Goal: Task Accomplishment & Management: Use online tool/utility

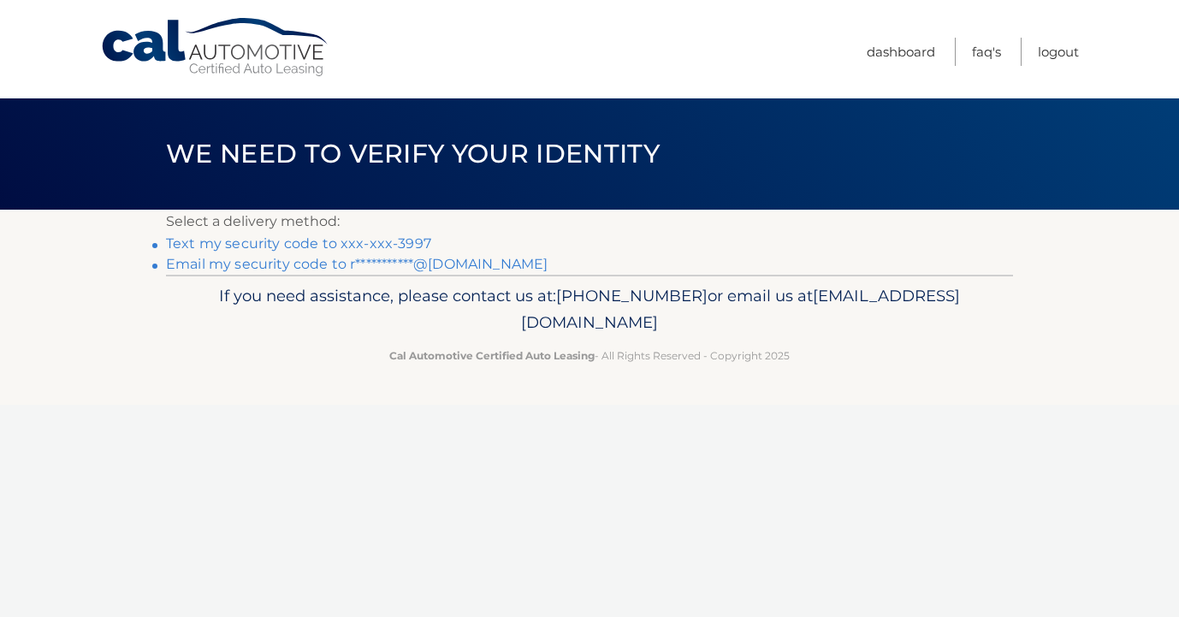
click at [264, 248] on link "Text my security code to xxx-xxx-3997" at bounding box center [298, 243] width 265 height 16
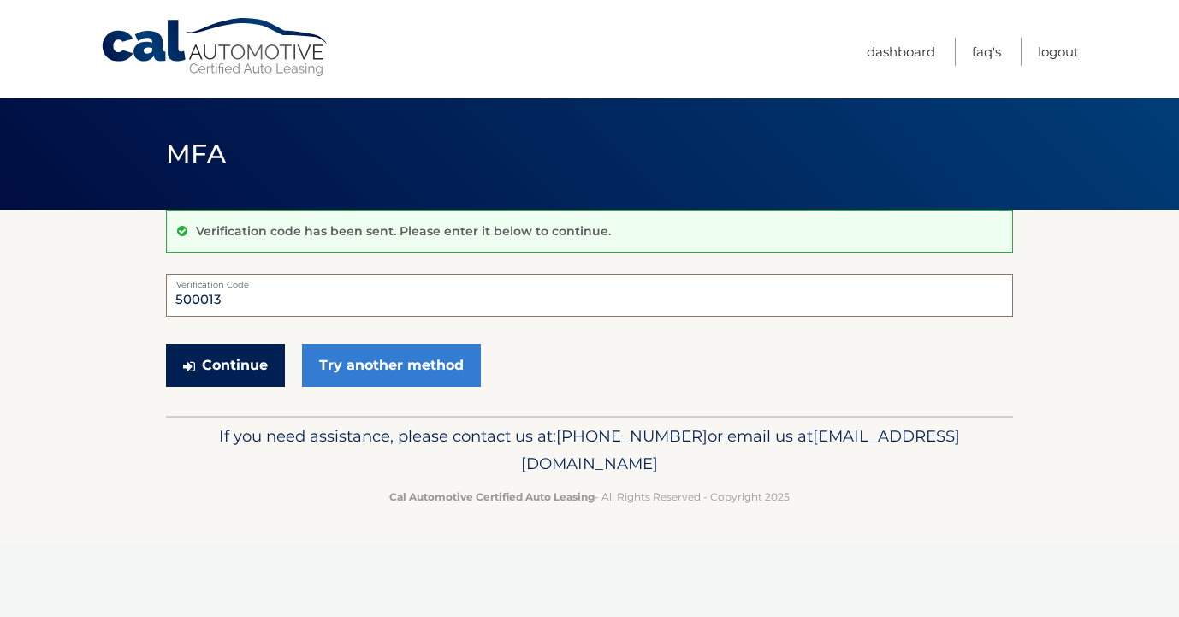
type input "500013"
click at [247, 374] on button "Continue" at bounding box center [225, 365] width 119 height 43
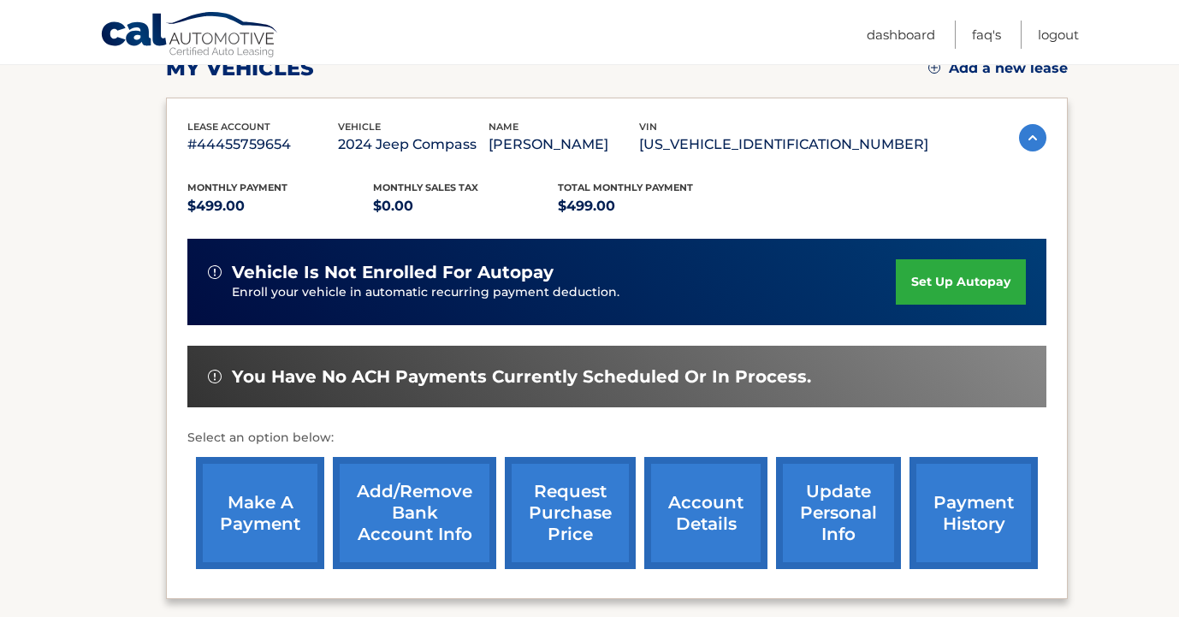
scroll to position [258, 0]
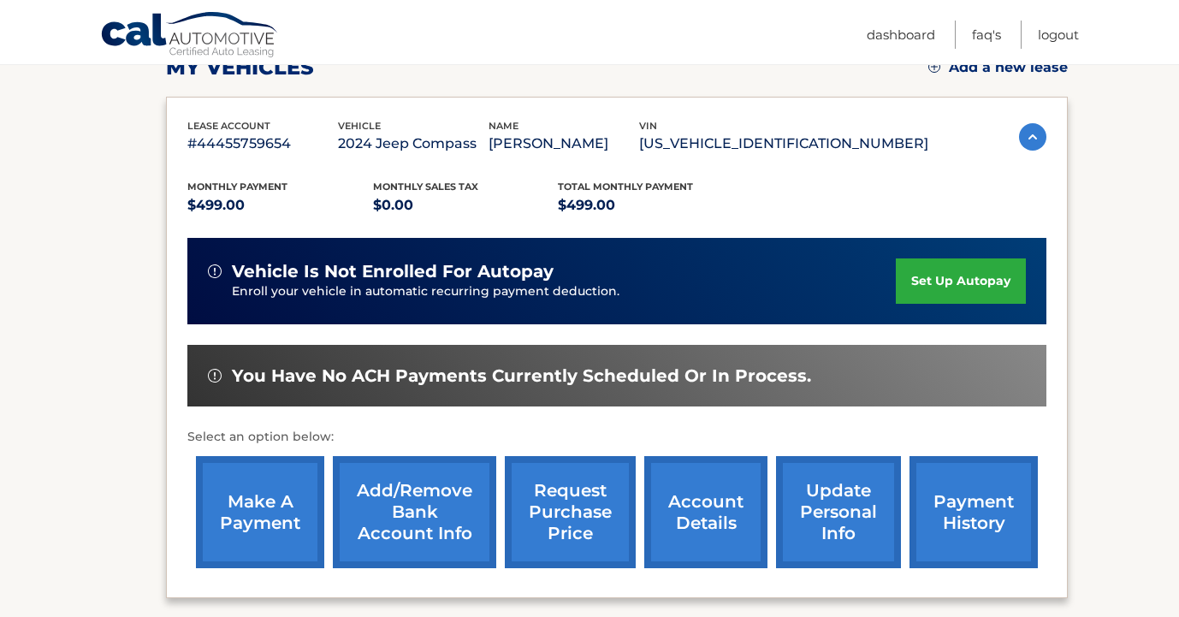
click at [253, 530] on link "make a payment" at bounding box center [260, 512] width 128 height 112
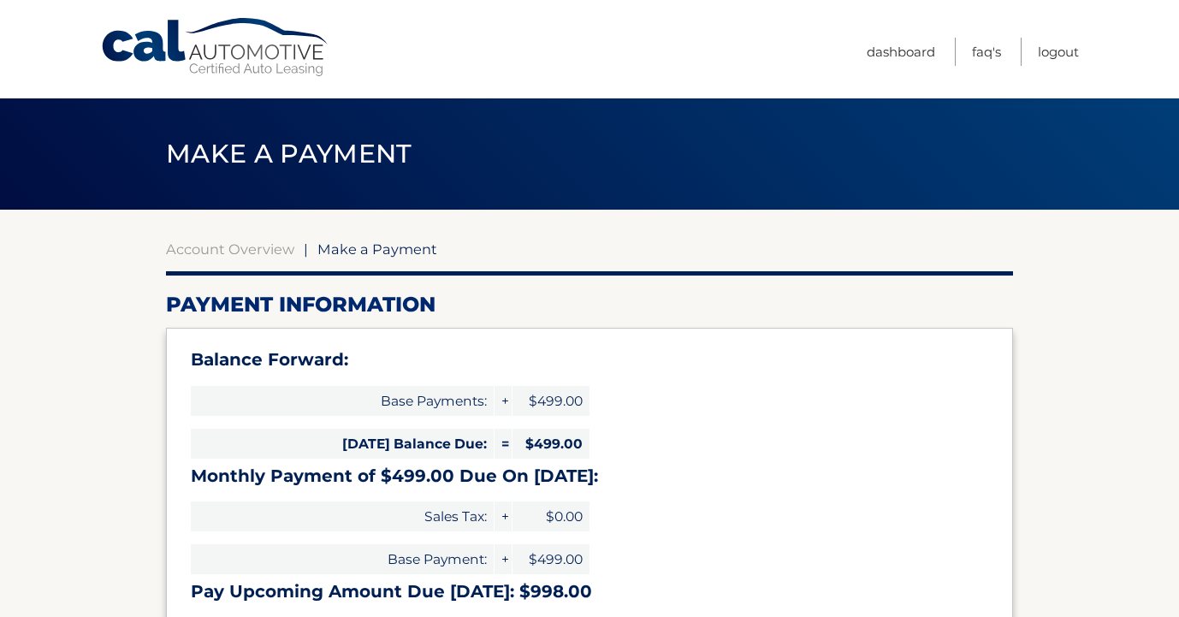
select select "MTI5YjA4NTUtYjlmYi00ODNlLTkzYmEtZWNlN2Q0MjNjYmI3"
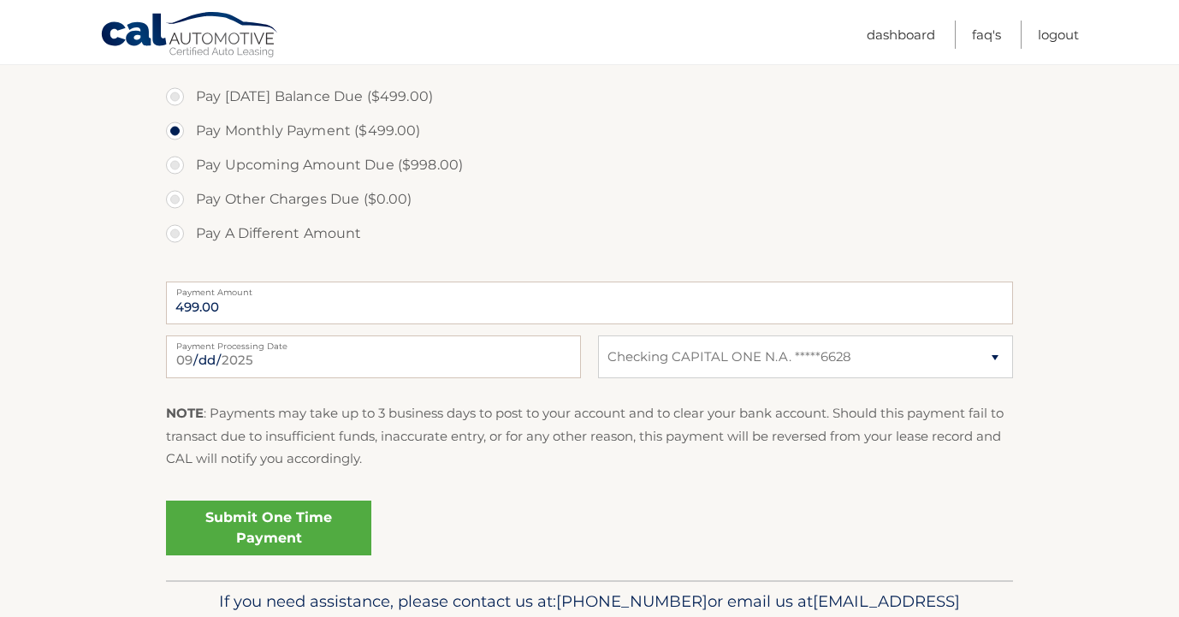
scroll to position [633, 0]
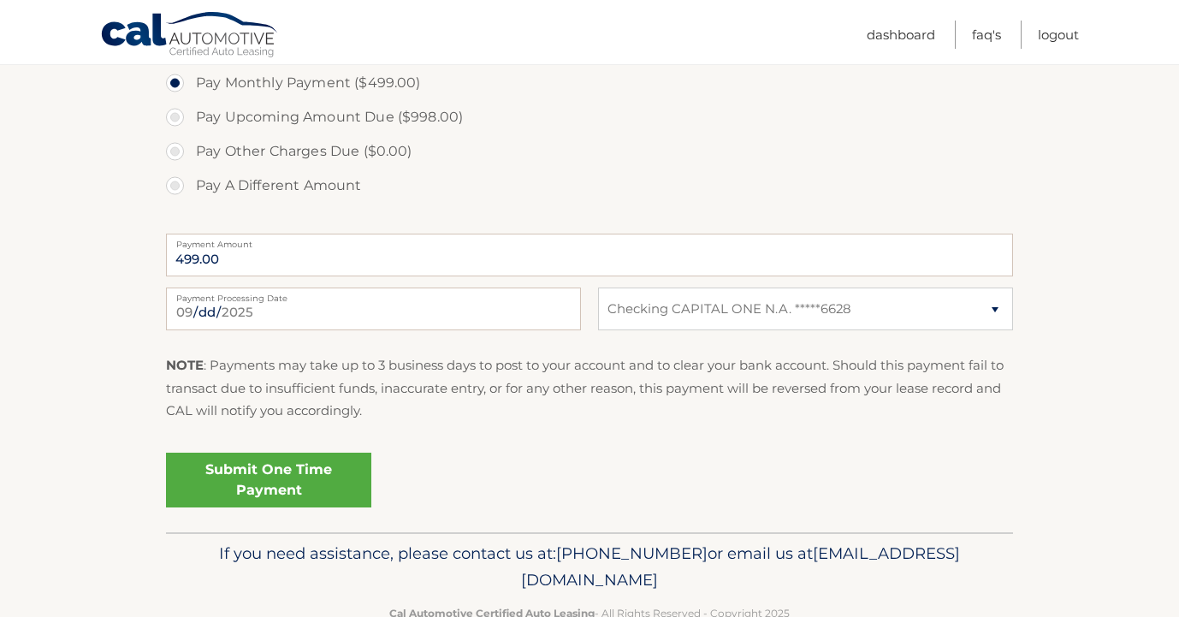
click at [280, 474] on link "Submit One Time Payment" at bounding box center [268, 480] width 205 height 55
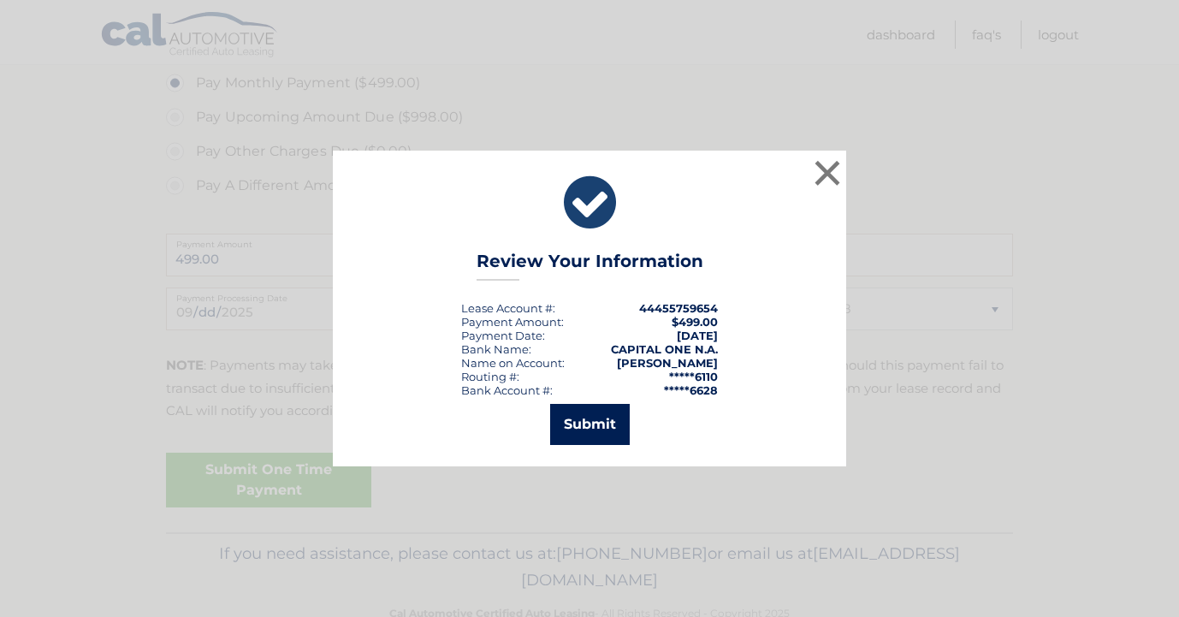
click at [573, 424] on button "Submit" at bounding box center [590, 424] width 80 height 41
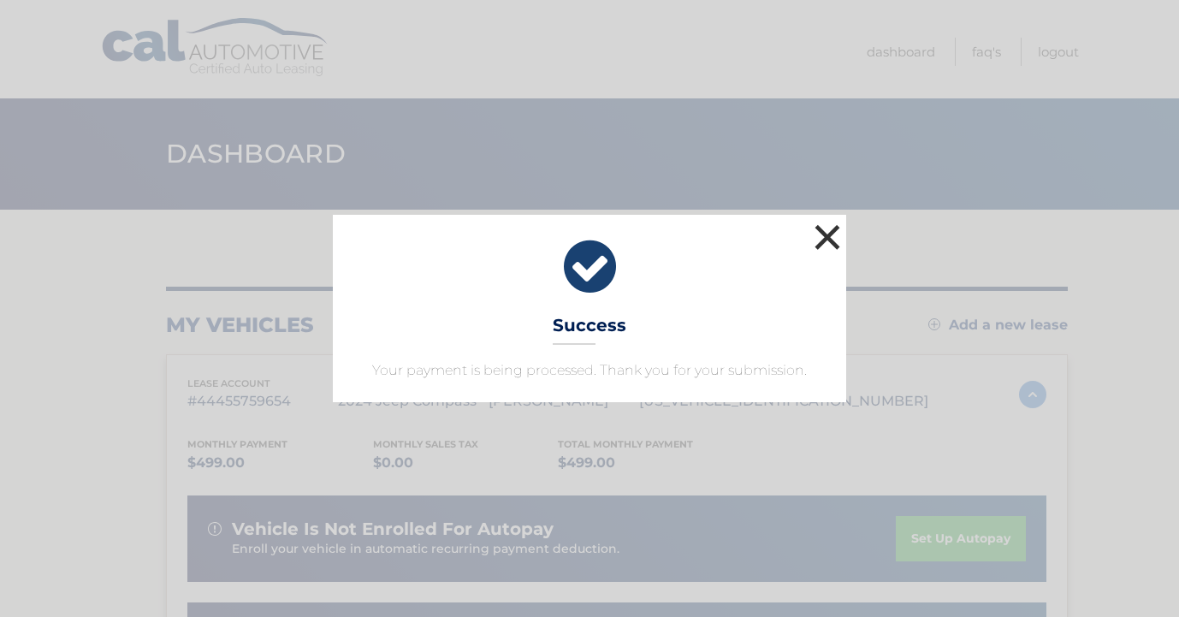
click at [823, 239] on button "×" at bounding box center [827, 237] width 34 height 34
